Goal: Transaction & Acquisition: Purchase product/service

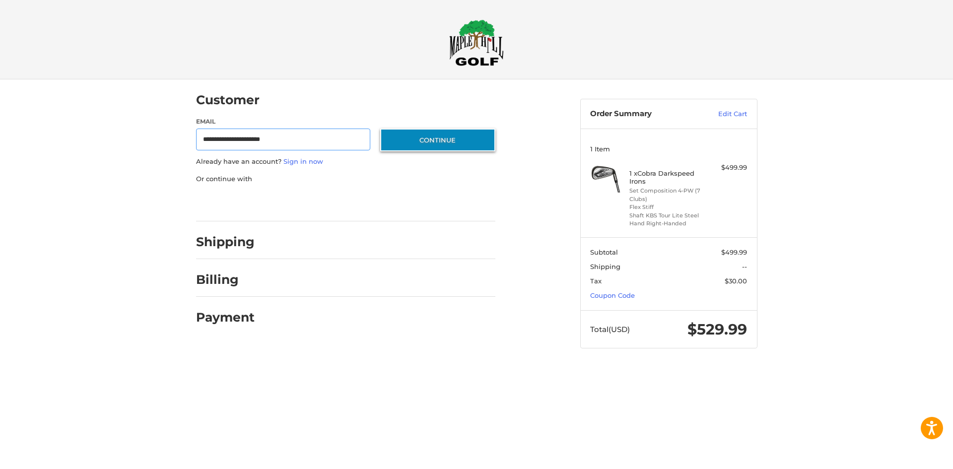
type input "**********"
click at [411, 140] on button "Continue" at bounding box center [437, 140] width 115 height 23
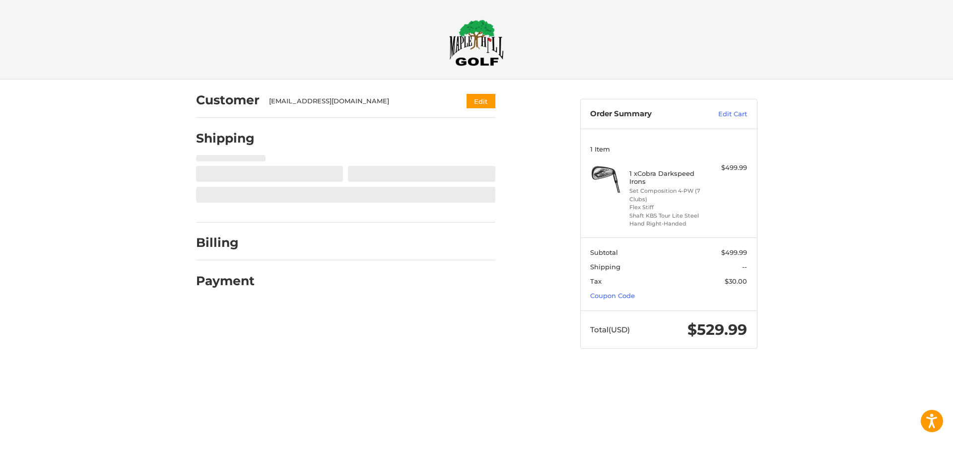
select select "**"
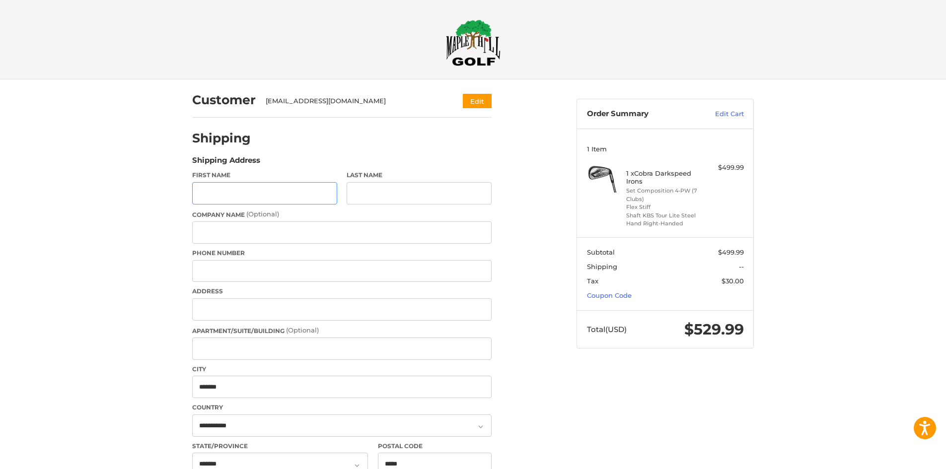
scroll to position [24, 0]
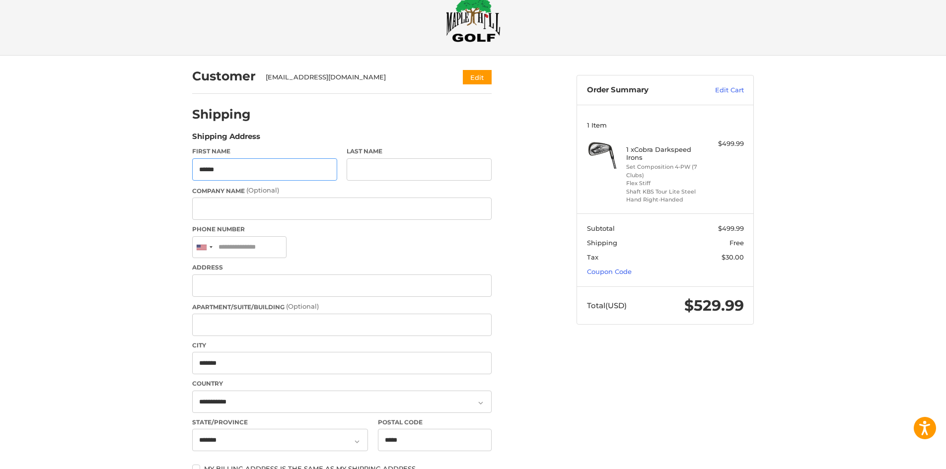
type input "*****"
drag, startPoint x: 380, startPoint y: 184, endPoint x: 375, endPoint y: 166, distance: 18.1
click at [379, 182] on div "First Name ***** Last Name Company Name (Optional) Phone Number [GEOGRAPHIC_DAT…" at bounding box center [341, 301] width 309 height 309
drag, startPoint x: 375, startPoint y: 166, endPoint x: 372, endPoint y: 158, distance: 9.1
click at [376, 166] on input "Last Name" at bounding box center [419, 169] width 145 height 22
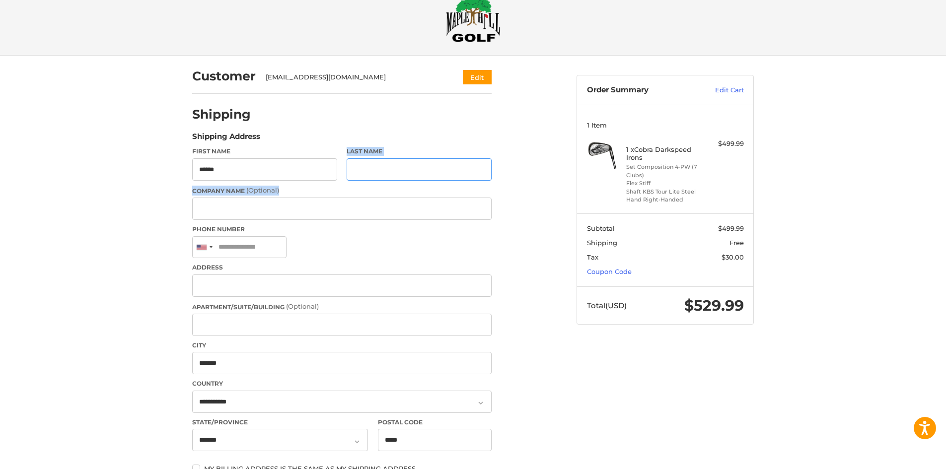
click at [366, 165] on input "Last Name" at bounding box center [419, 169] width 145 height 22
type input "******"
click at [312, 201] on input "Company Name (Optional)" at bounding box center [341, 209] width 299 height 22
click at [272, 252] on input "Phone Number" at bounding box center [239, 247] width 94 height 22
type input "*"
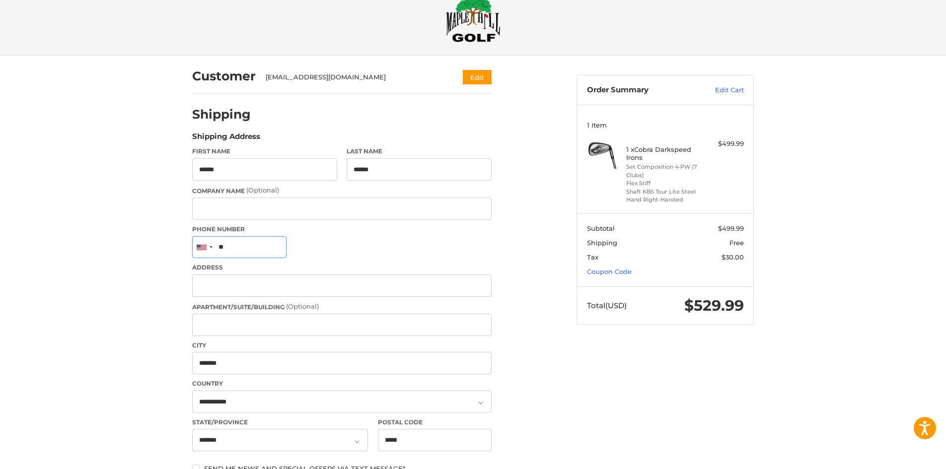
type input "*"
type input "**********"
click at [338, 282] on input "Address" at bounding box center [341, 286] width 299 height 22
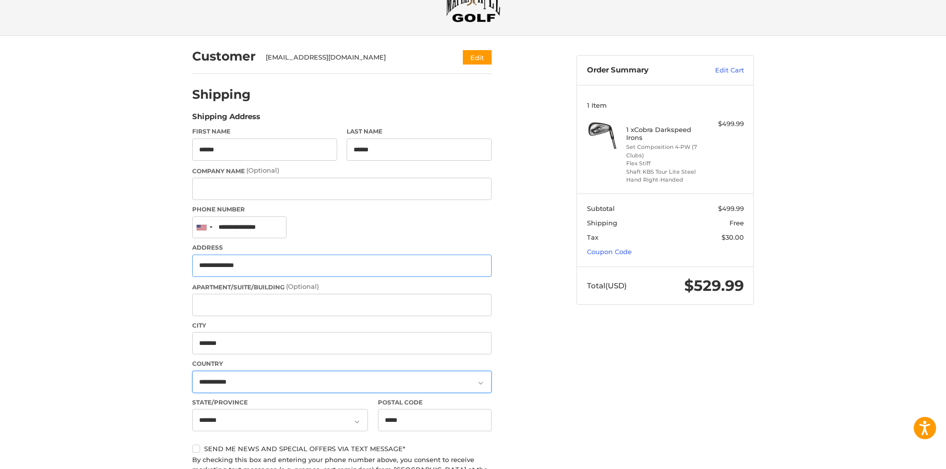
scroll to position [123, 0]
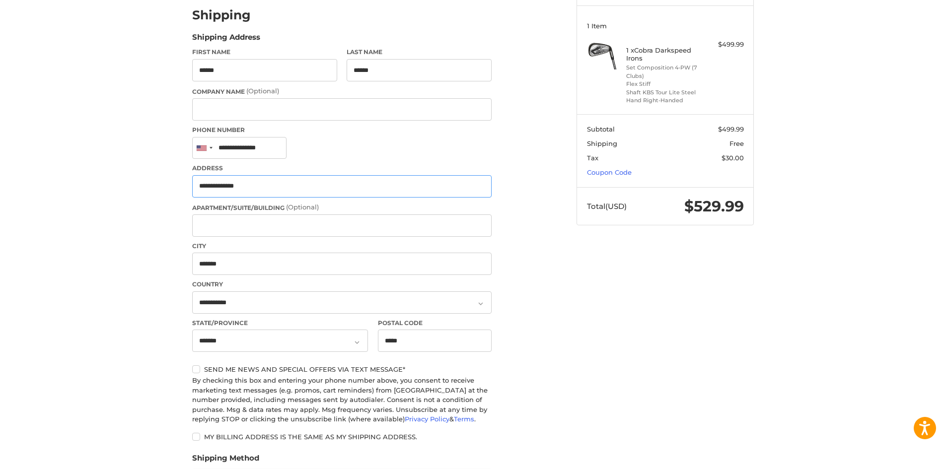
type input "**********"
click at [551, 392] on div "Customer [EMAIL_ADDRESS][DOMAIN_NAME] Edit Shipping Shipping Address First Name…" at bounding box center [377, 319] width 384 height 727
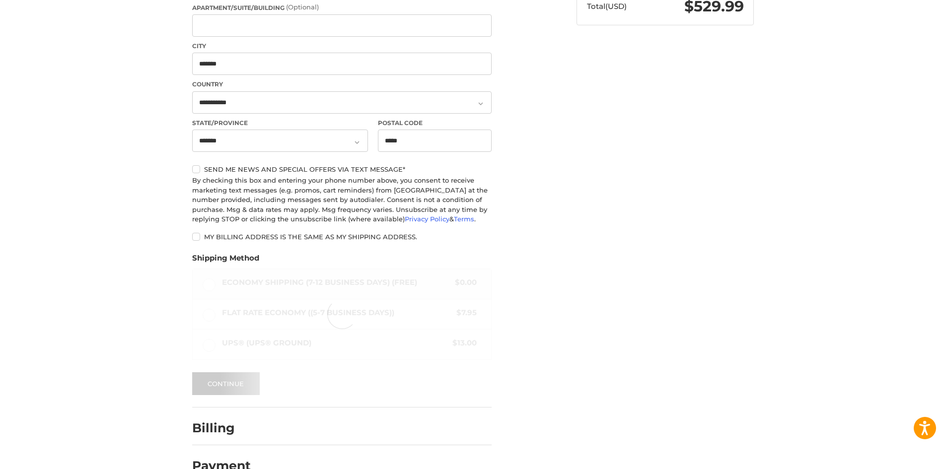
scroll to position [347, 0]
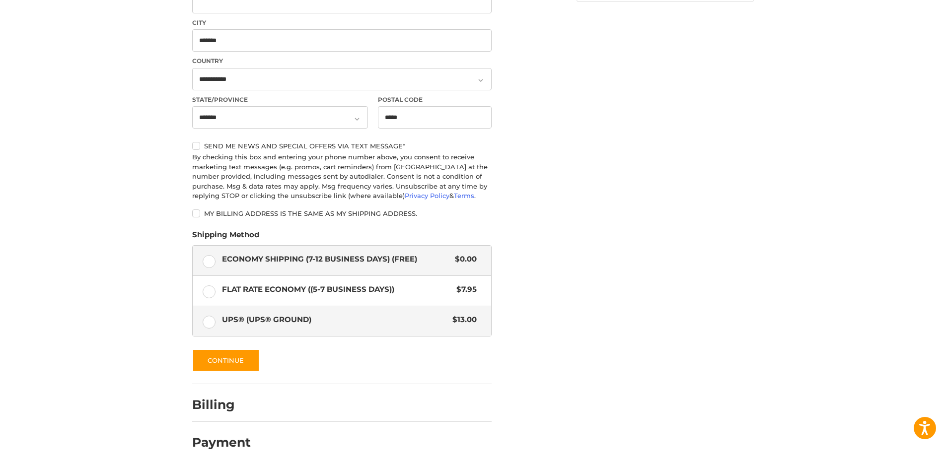
click at [219, 322] on label "UPS® (UPS® Ground) $13.00" at bounding box center [342, 321] width 298 height 30
click at [249, 358] on button "Continue" at bounding box center [226, 360] width 68 height 23
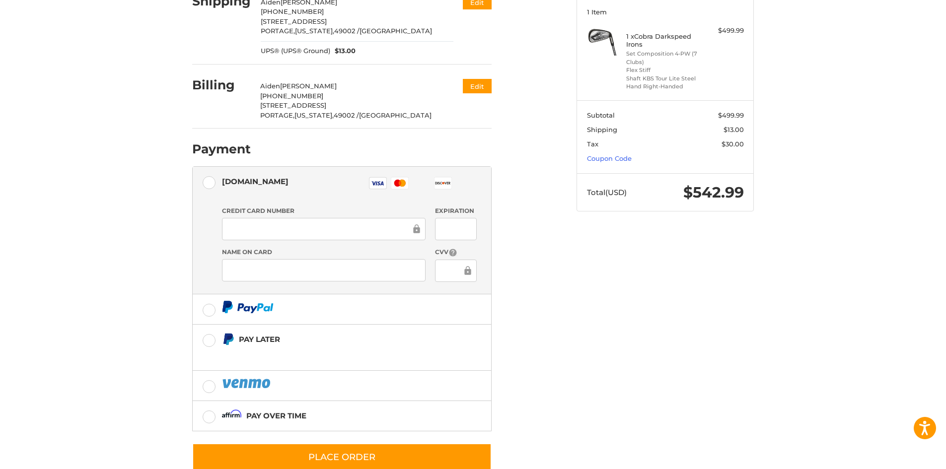
scroll to position [161, 0]
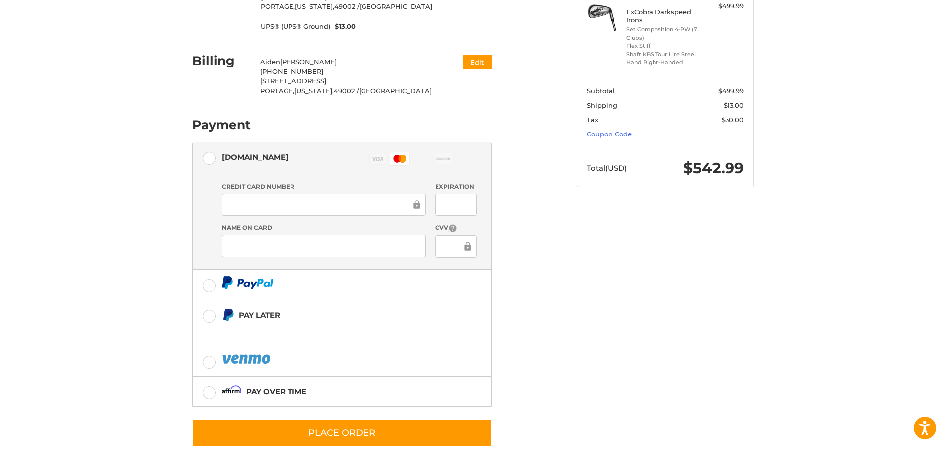
click at [440, 243] on div at bounding box center [455, 246] width 41 height 22
click at [597, 295] on div "Customer [EMAIL_ADDRESS][DOMAIN_NAME] Edit Shipping [PERSON_NAME] [PHONE_NUMBER…" at bounding box center [473, 193] width 596 height 551
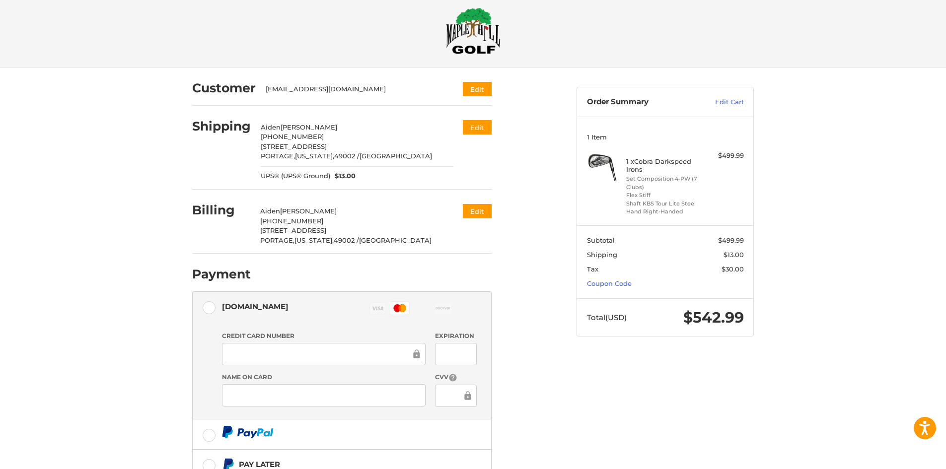
scroll to position [0, 0]
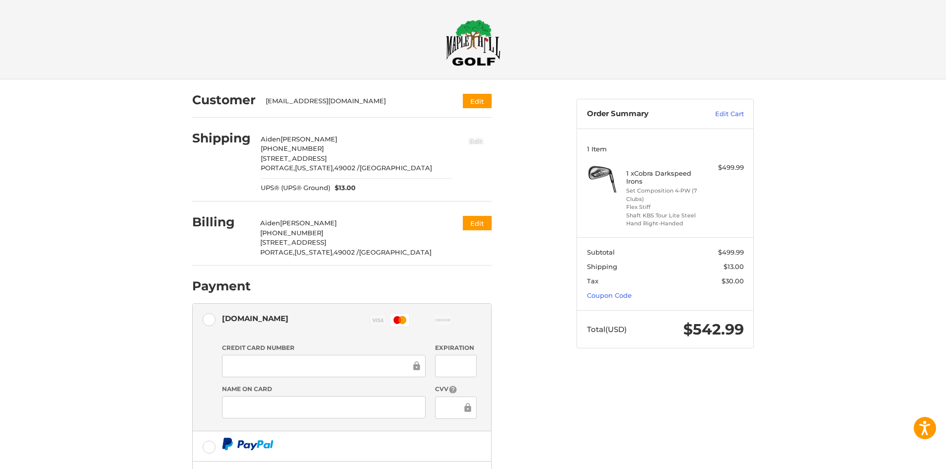
click at [466, 138] on button "Edit" at bounding box center [476, 140] width 31 height 16
select select "**"
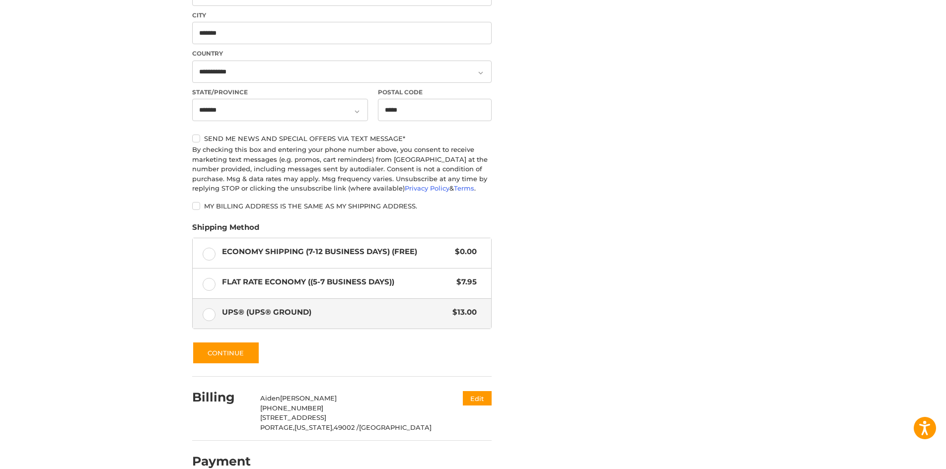
scroll to position [373, 0]
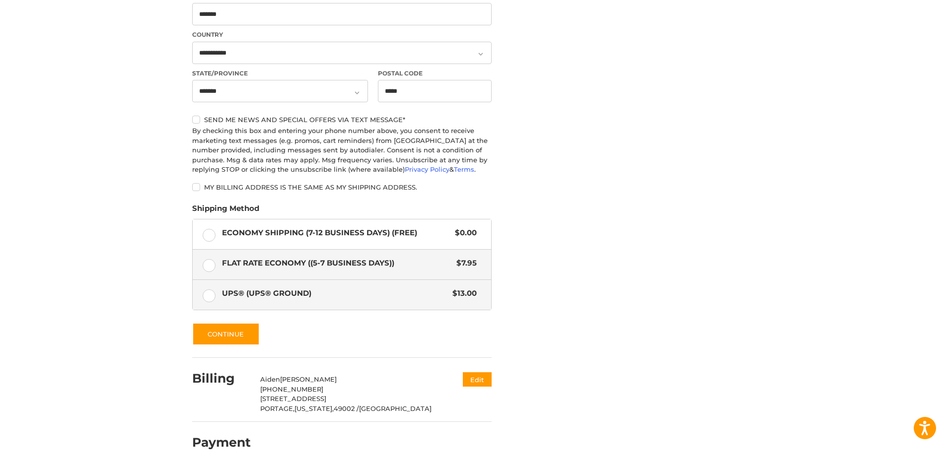
click at [257, 269] on span "Flat Rate Economy ((5-7 Business Days))" at bounding box center [337, 263] width 230 height 11
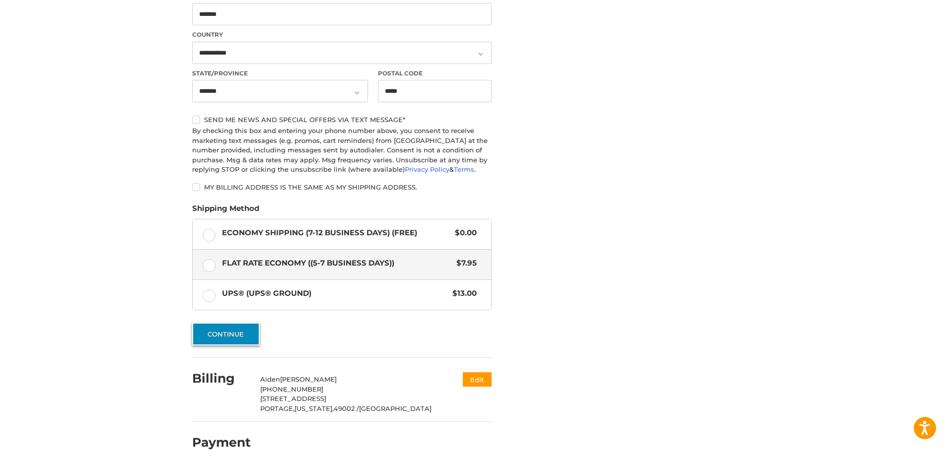
click at [244, 339] on button "Continue" at bounding box center [226, 334] width 68 height 23
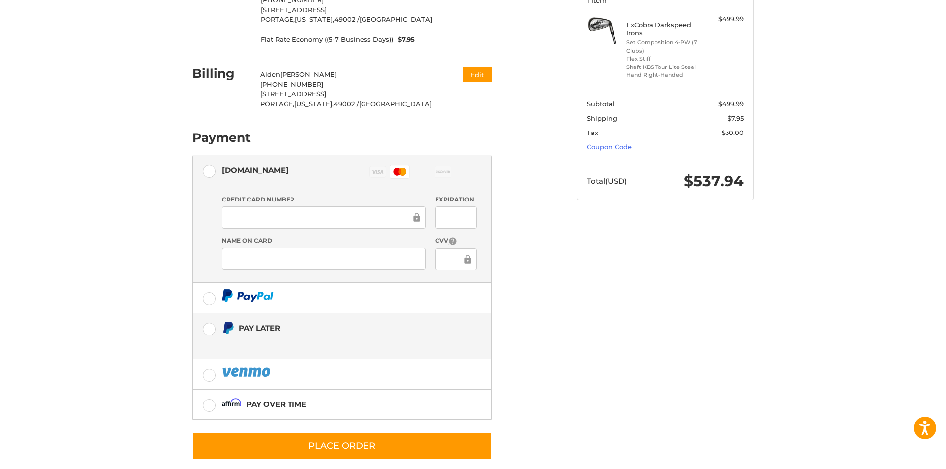
scroll to position [161, 0]
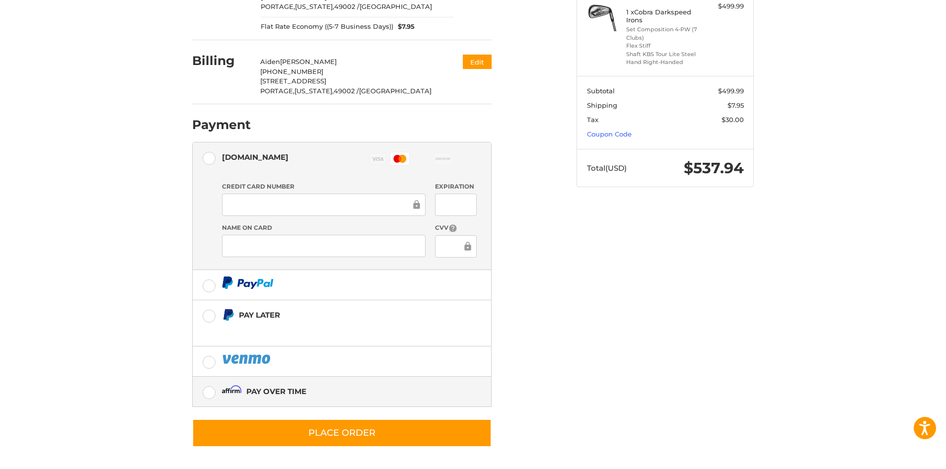
click at [241, 394] on img at bounding box center [232, 391] width 20 height 12
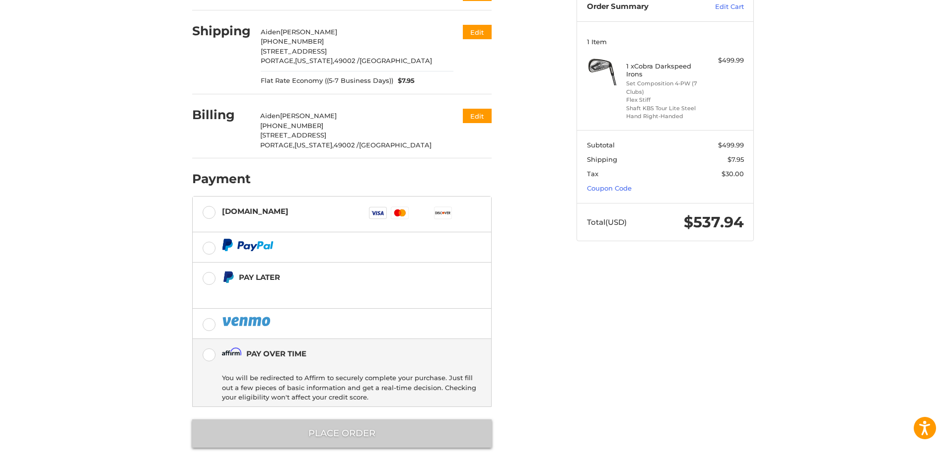
scroll to position [107, 0]
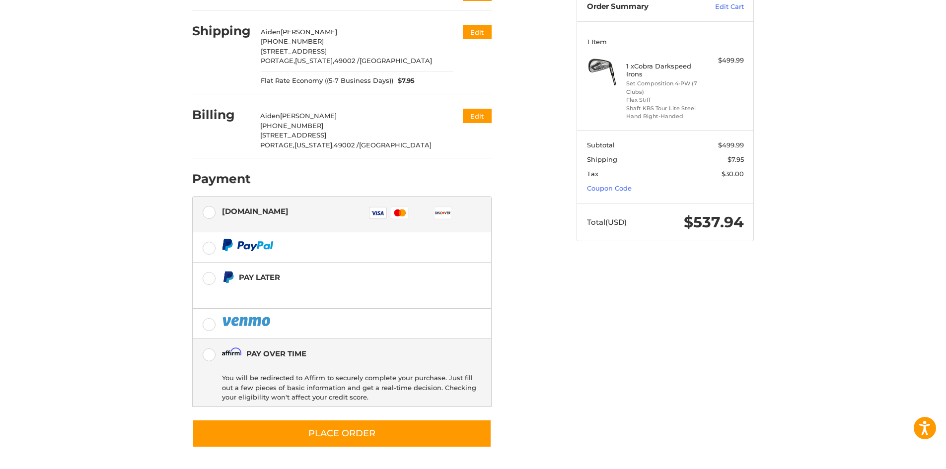
click at [210, 214] on label "[DOMAIN_NAME] Visa Master Amex Discover Diners Club JCB" at bounding box center [342, 215] width 298 height 36
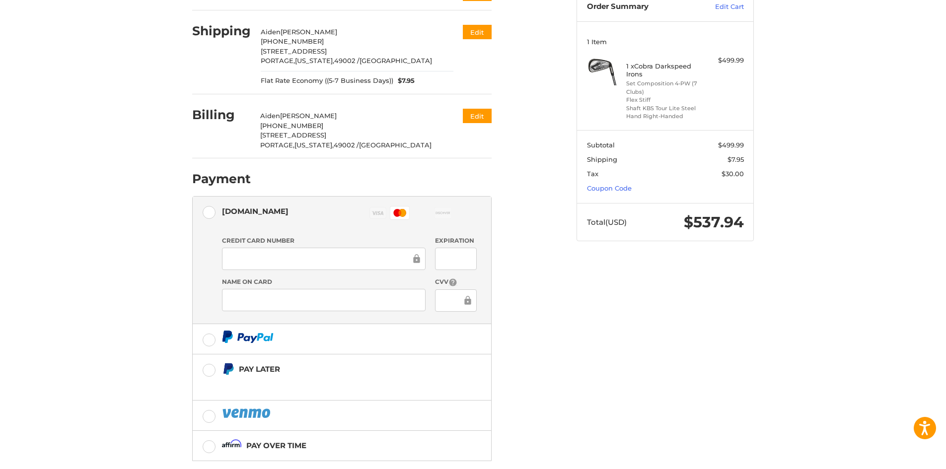
click at [548, 342] on div "Customer [EMAIL_ADDRESS][DOMAIN_NAME] Edit Shipping [PERSON_NAME] [PHONE_NUMBER…" at bounding box center [377, 242] width 384 height 541
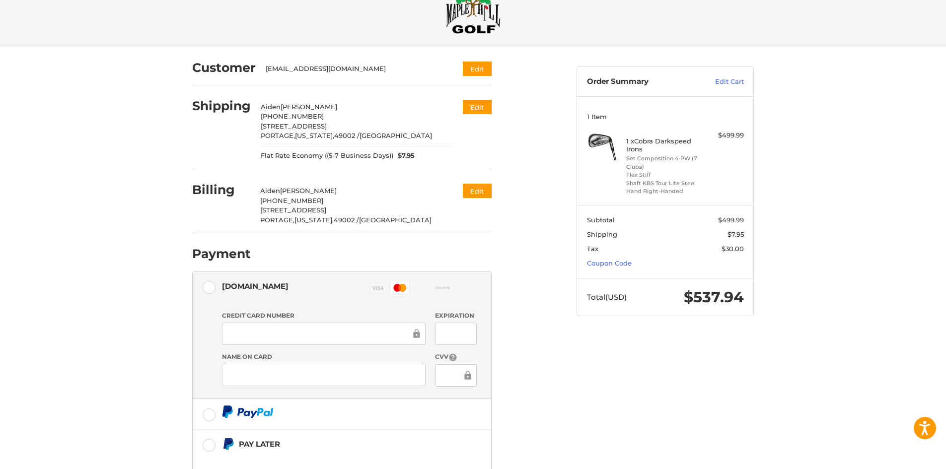
scroll to position [161, 0]
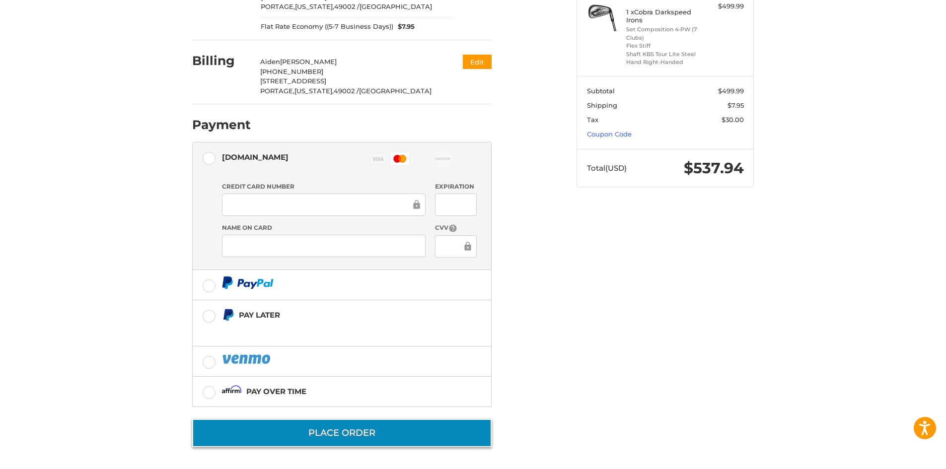
drag, startPoint x: 374, startPoint y: 432, endPoint x: 431, endPoint y: 436, distance: 56.3
click at [431, 436] on button "Place Order" at bounding box center [341, 433] width 299 height 28
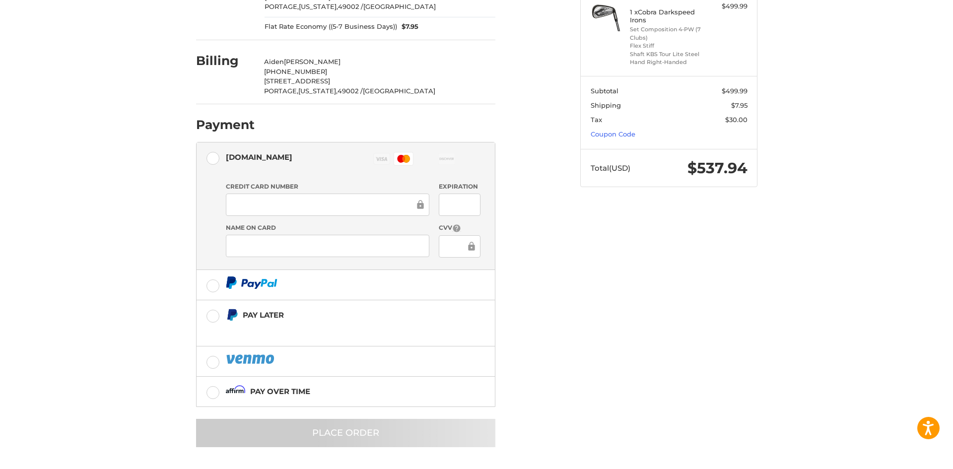
scroll to position [0, 0]
